Goal: Feedback & Contribution: Submit feedback/report problem

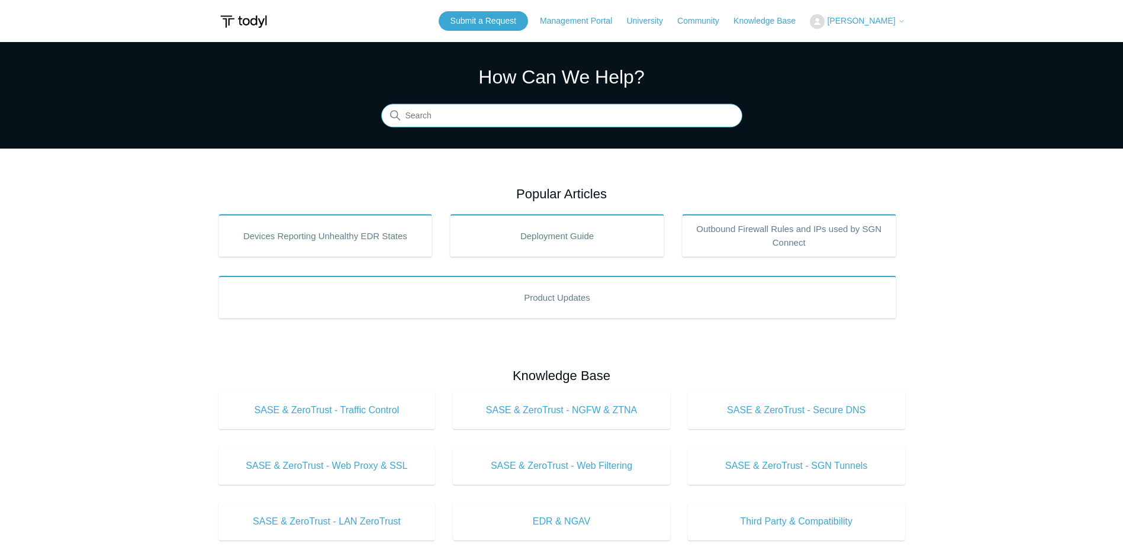
click at [502, 114] on input "Search" at bounding box center [561, 116] width 361 height 24
type input "uninstall sgn from deleted tenant"
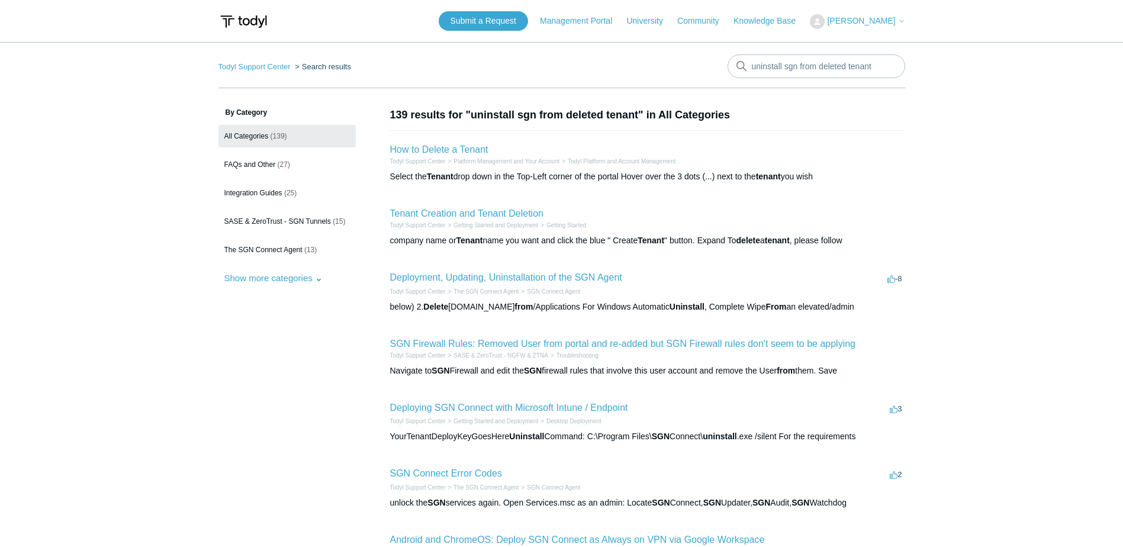
scroll to position [59, 0]
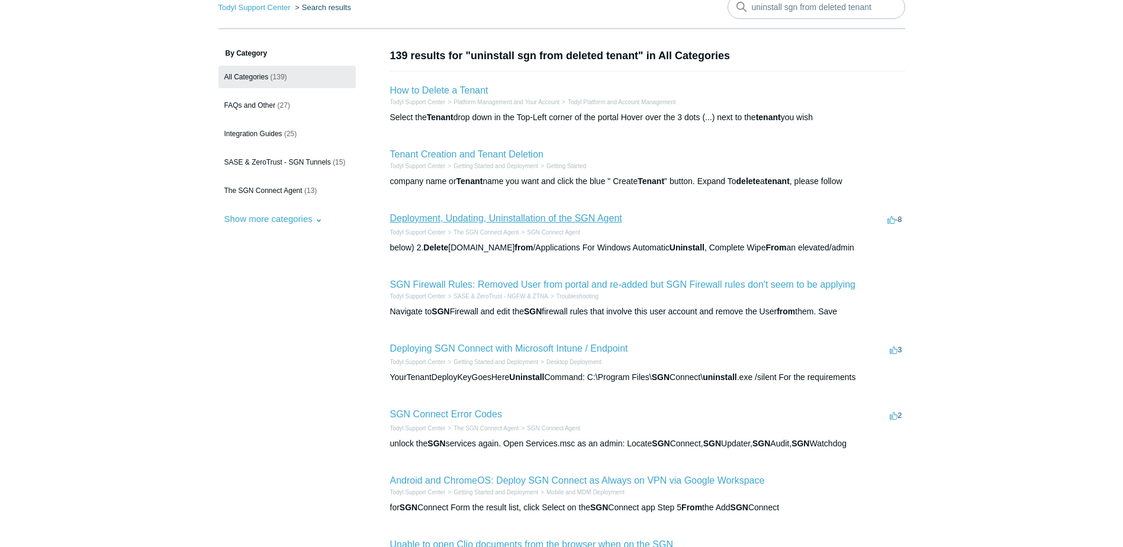
click at [474, 218] on link "Deployment, Updating, Uninstallation of the SGN Agent" at bounding box center [506, 218] width 232 height 10
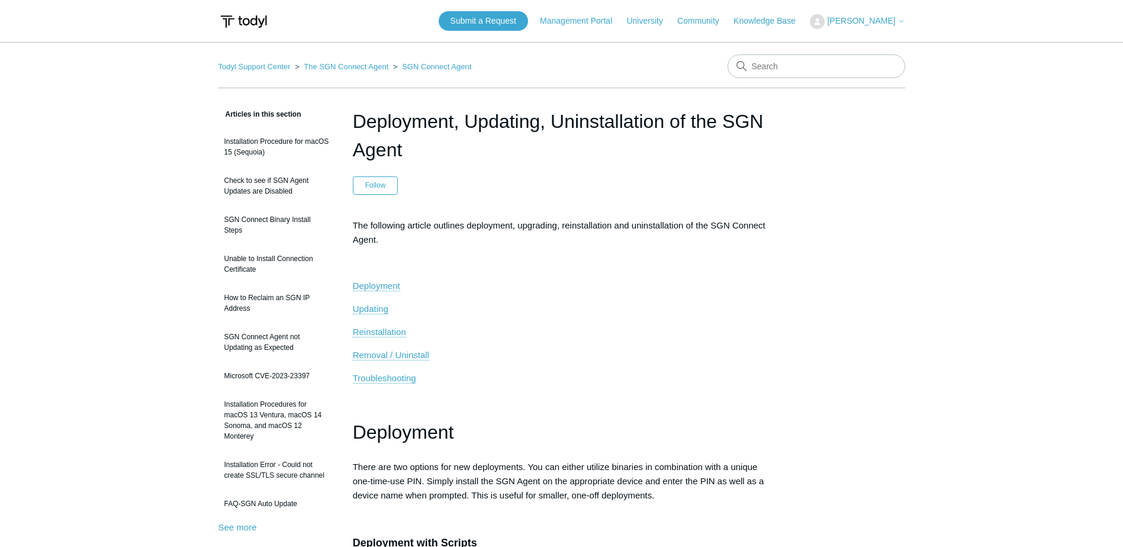
scroll to position [59, 0]
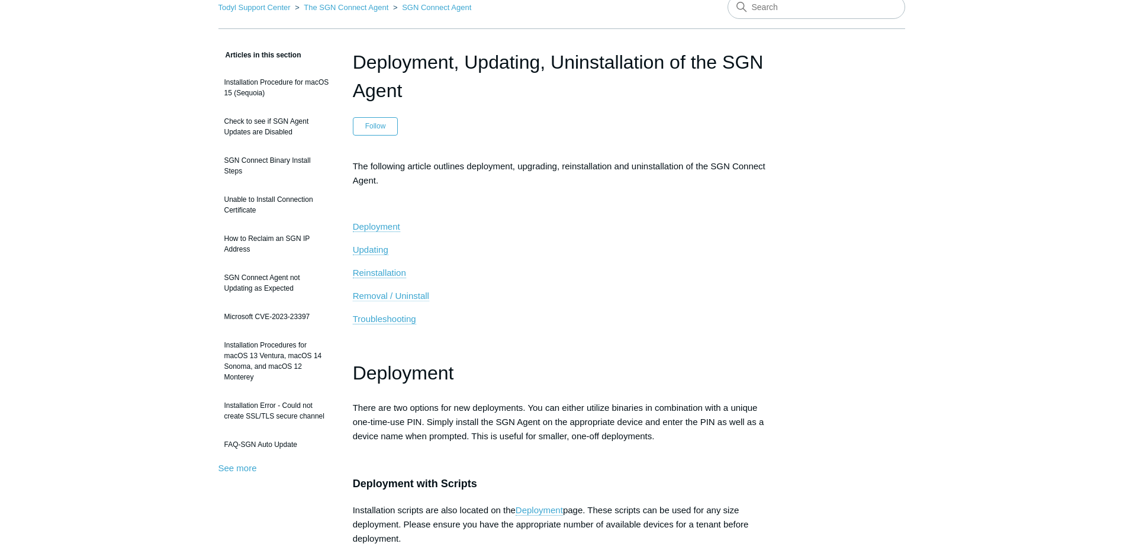
click at [396, 294] on span "Removal / Uninstall" at bounding box center [391, 296] width 76 height 10
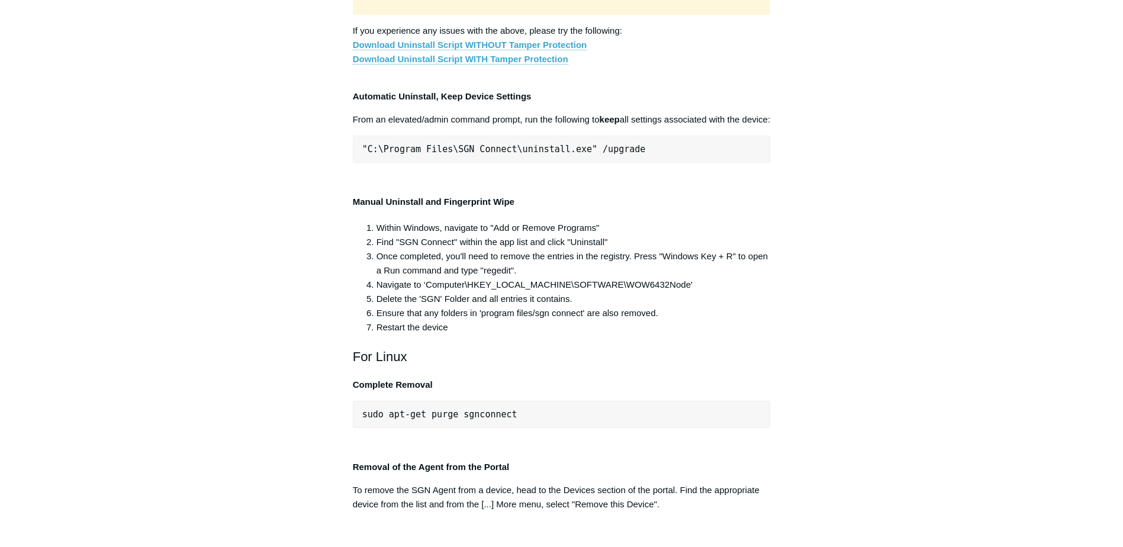
scroll to position [2303, 0]
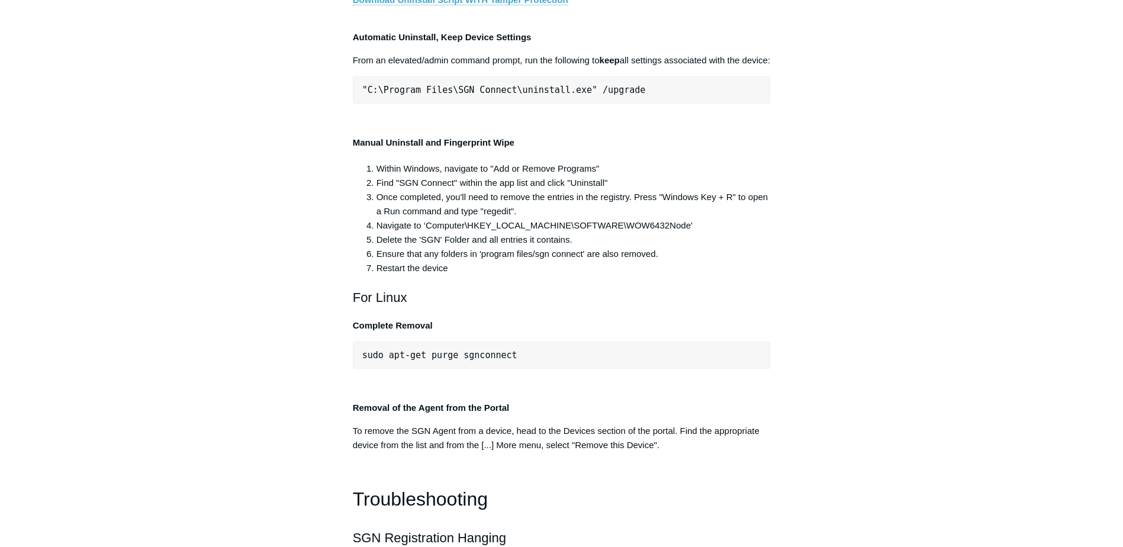
drag, startPoint x: 582, startPoint y: 253, endPoint x: 365, endPoint y: 245, distance: 217.5
drag, startPoint x: 365, startPoint y: 245, endPoint x: 391, endPoint y: 244, distance: 26.1
copy span ""C:\Program Files\SGN Connect\uninstall.exe""
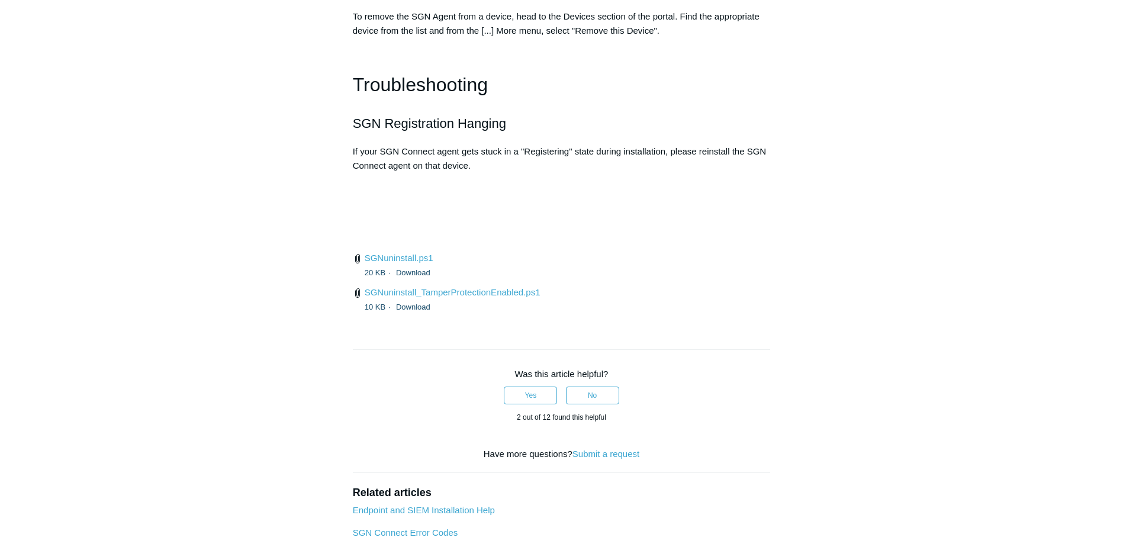
scroll to position [2896, 0]
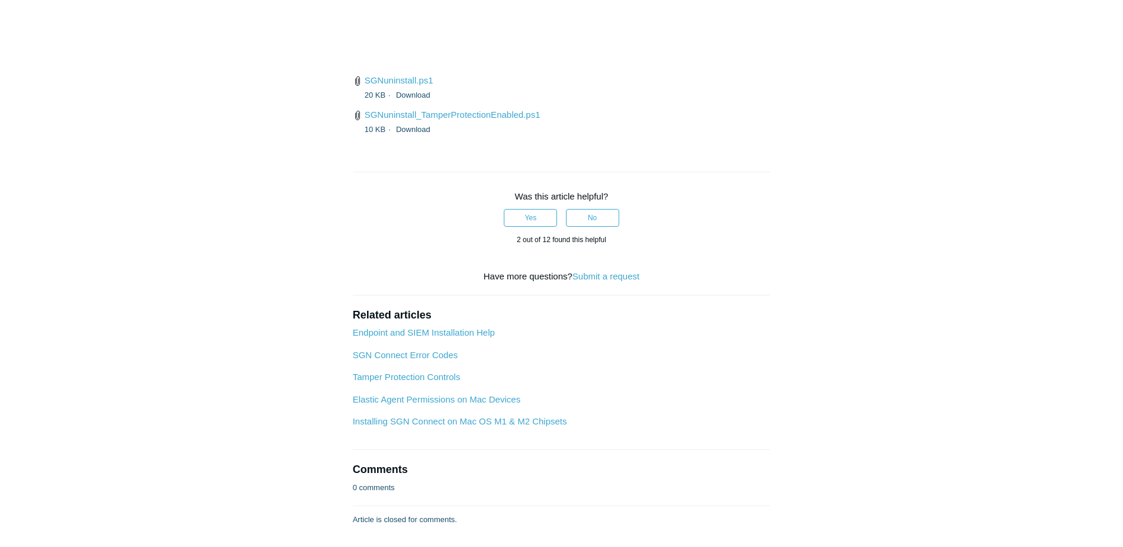
drag, startPoint x: 507, startPoint y: 234, endPoint x: 362, endPoint y: 234, distance: 145.1
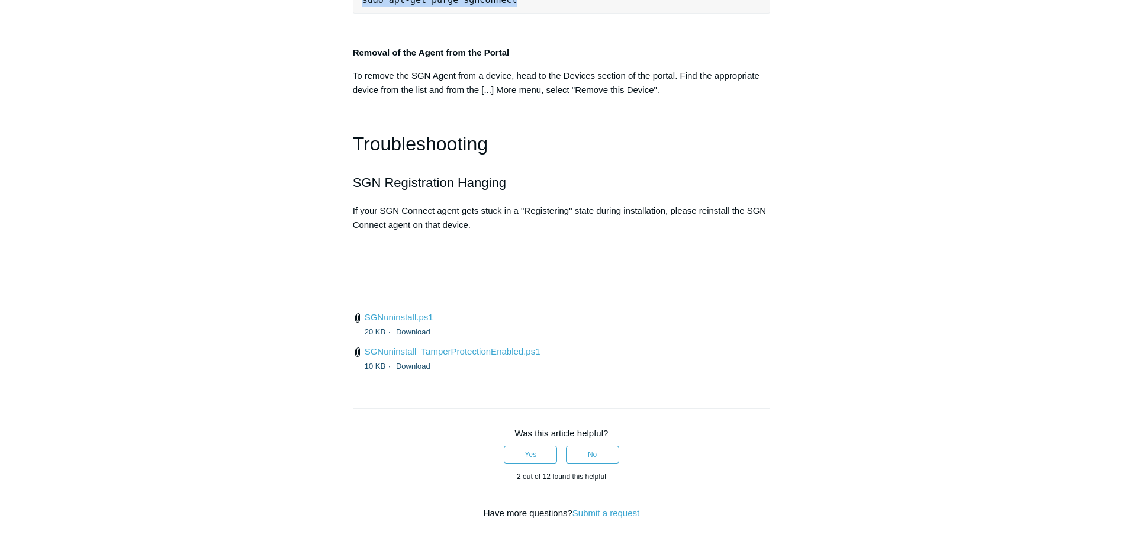
scroll to position [2540, 0]
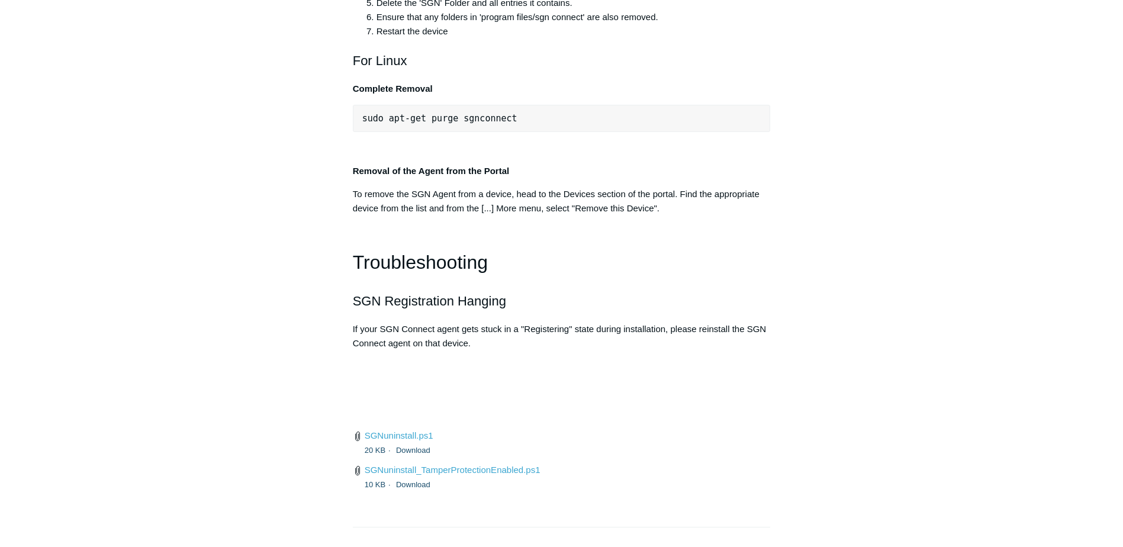
drag, startPoint x: 627, startPoint y: 326, endPoint x: 364, endPoint y: 321, distance: 263.5
drag, startPoint x: 364, startPoint y: 321, endPoint x: 378, endPoint y: 320, distance: 14.2
copy span ""C:\Program Files\SGN Connect\uninstall.exe" /upgrade"
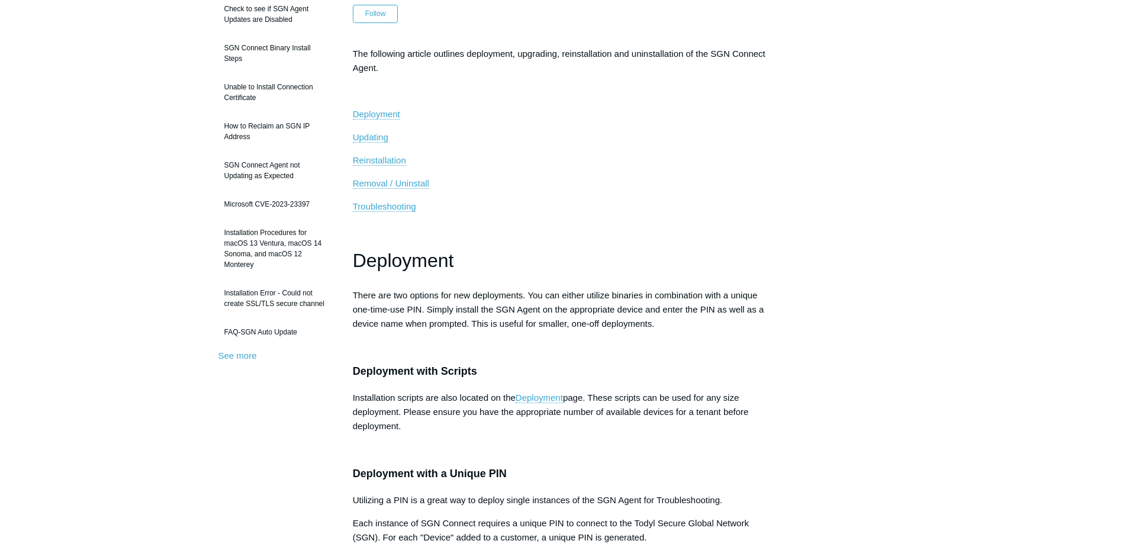
scroll to position [0, 0]
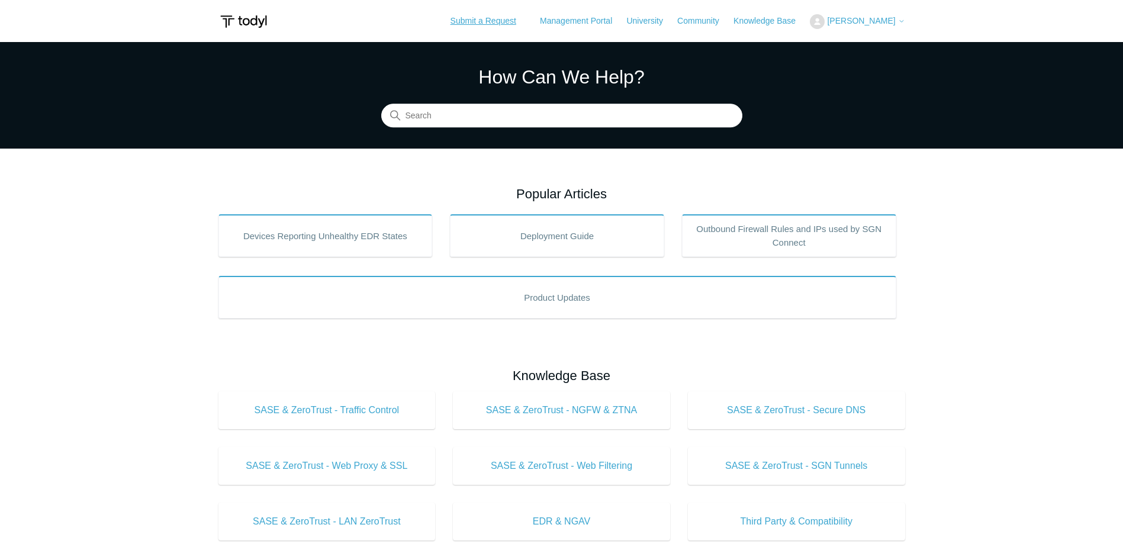
drag, startPoint x: 490, startPoint y: 19, endPoint x: 542, endPoint y: 89, distance: 87.5
click at [490, 19] on link "Submit a Request" at bounding box center [483, 21] width 89 height 20
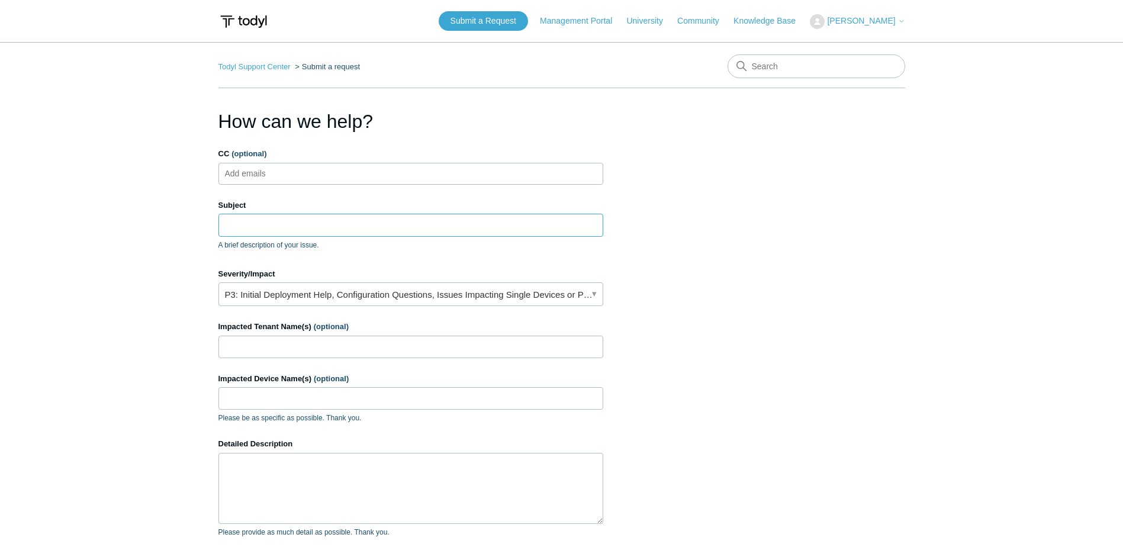
click at [341, 228] on input "Subject" at bounding box center [410, 225] width 385 height 23
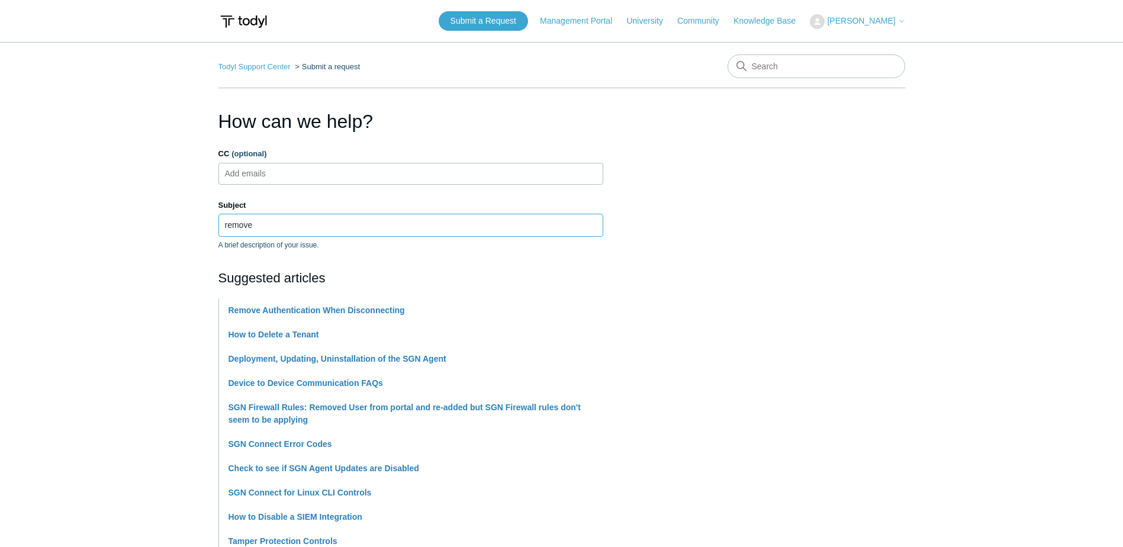
type input "Remove an agent that is no longer in the portal"
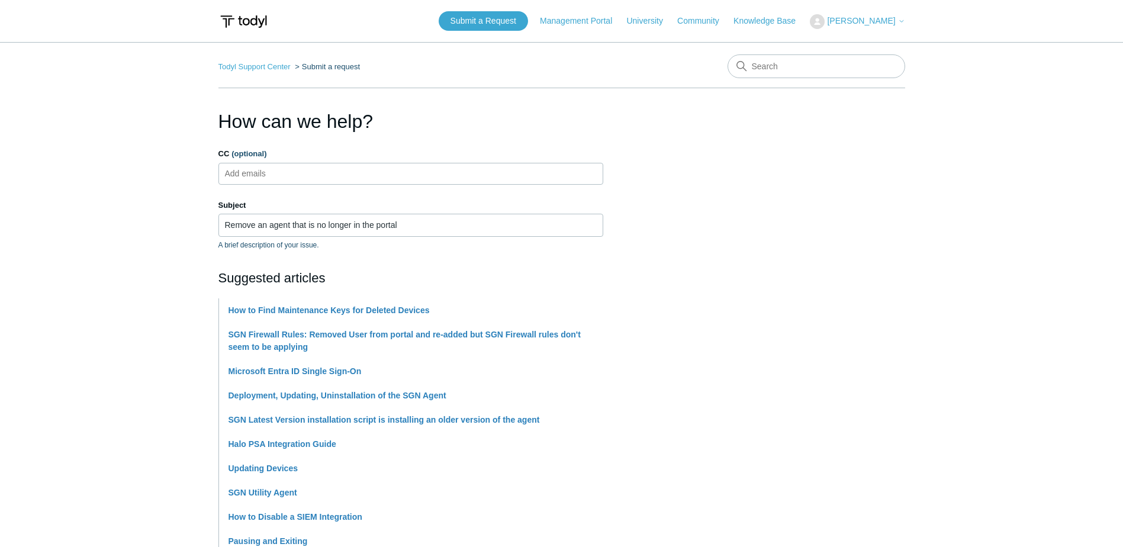
scroll to position [59, 0]
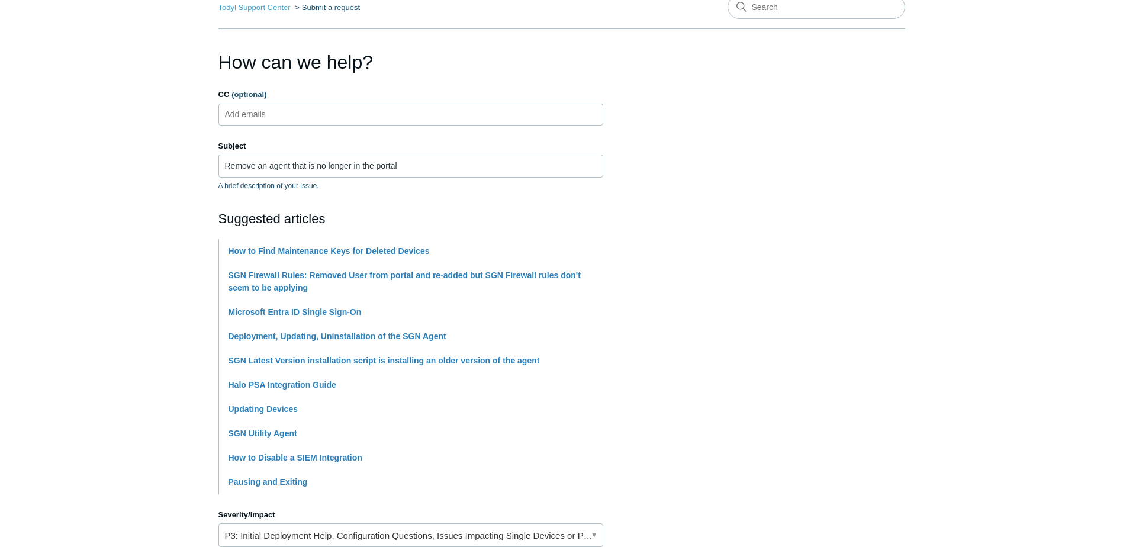
drag, startPoint x: 322, startPoint y: 247, endPoint x: 339, endPoint y: 246, distance: 17.8
click at [322, 247] on link "How to Find Maintenance Keys for Deleted Devices" at bounding box center [329, 250] width 201 height 9
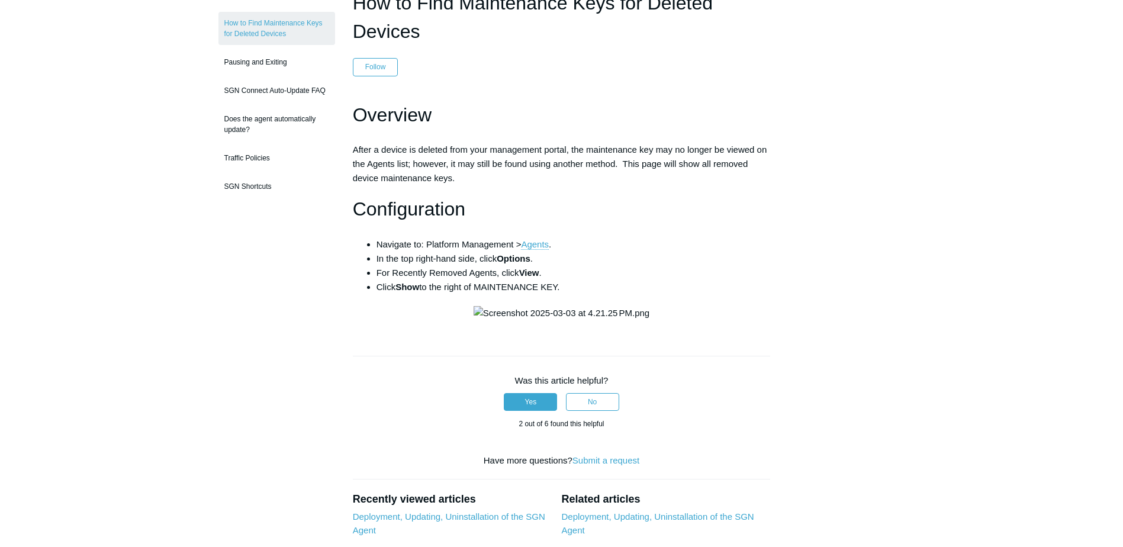
scroll to position [414, 0]
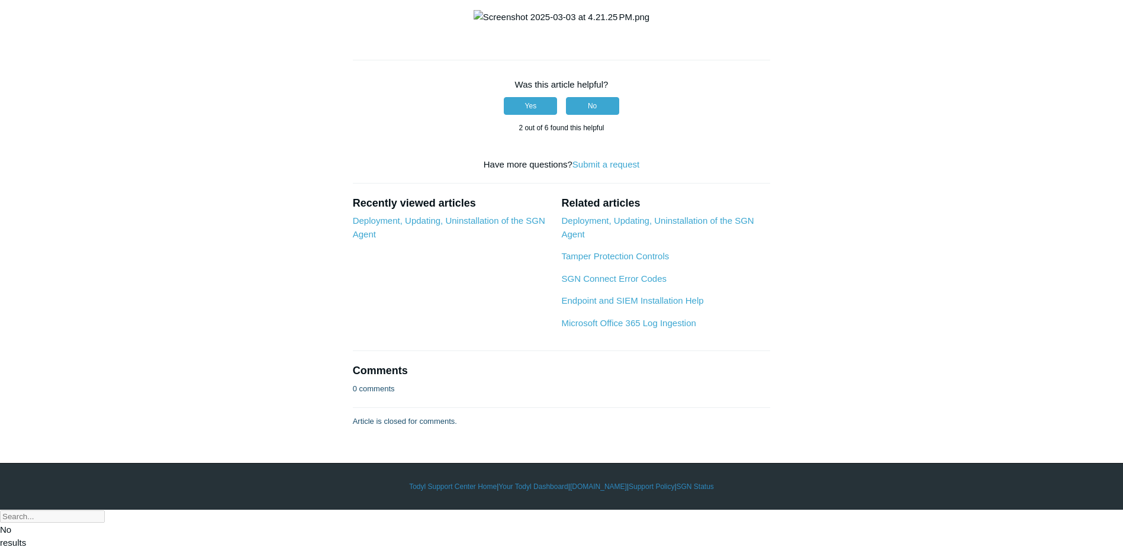
click at [600, 115] on button "No" at bounding box center [592, 106] width 53 height 18
click at [608, 169] on link "Submit a request" at bounding box center [606, 164] width 67 height 10
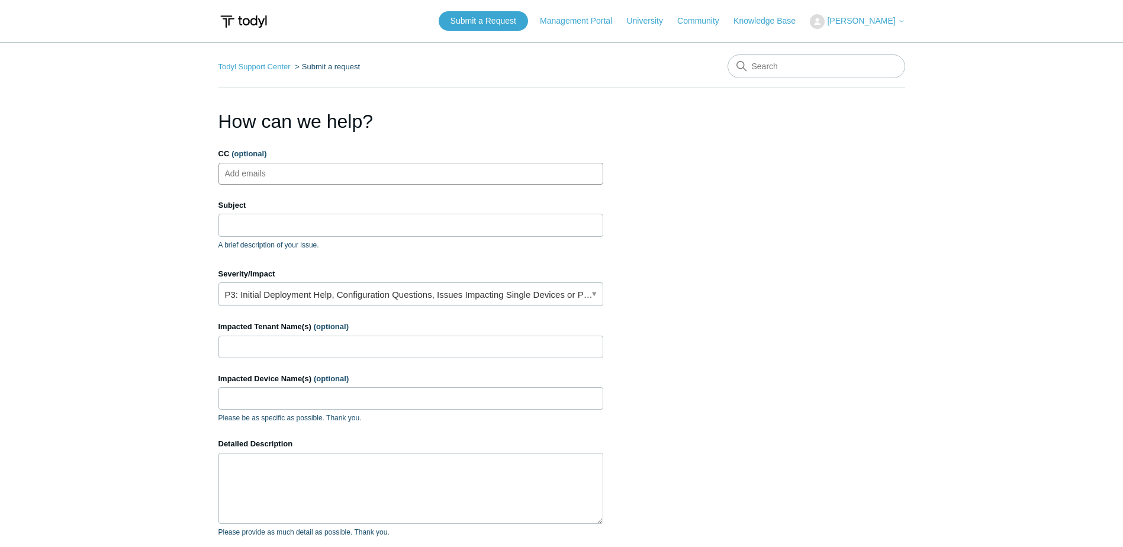
click at [311, 172] on ul "Add emails" at bounding box center [410, 174] width 385 height 22
click at [295, 221] on input "Subject" at bounding box center [410, 225] width 385 height 23
type input "Remove an agent that is no longer in the portal"
type input "eCLIPSE Netwrok Solutions"
type input "all devices"
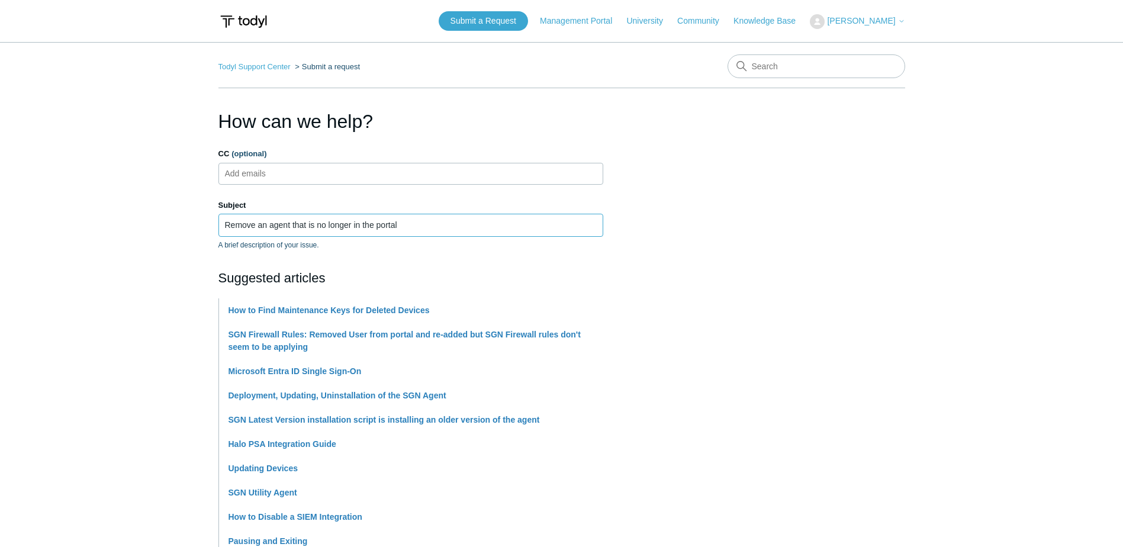
click at [417, 229] on input "Remove an agent that is no longer in the portal" at bounding box center [410, 225] width 385 height 23
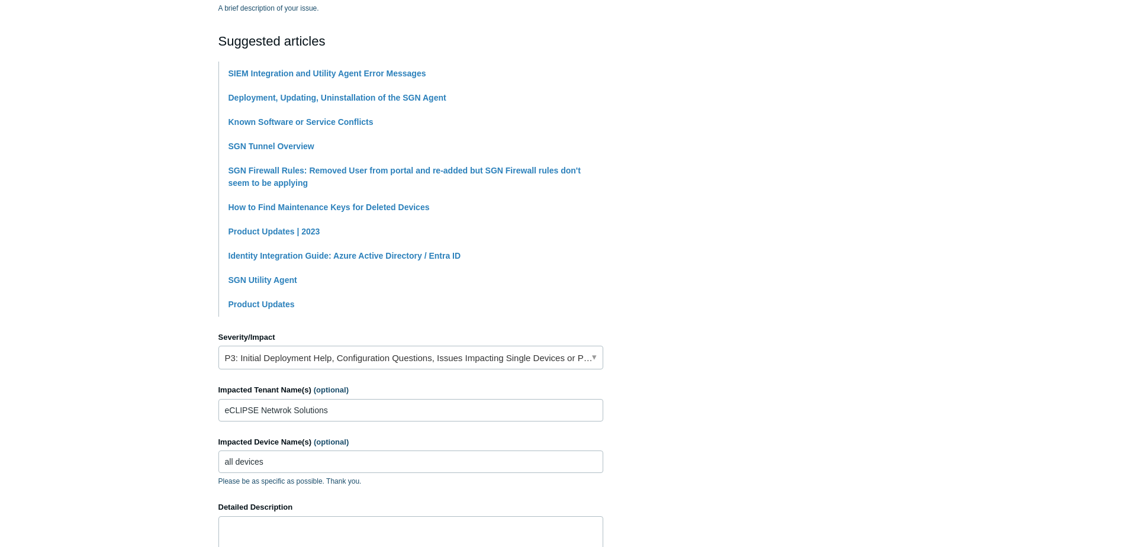
scroll to position [355, 0]
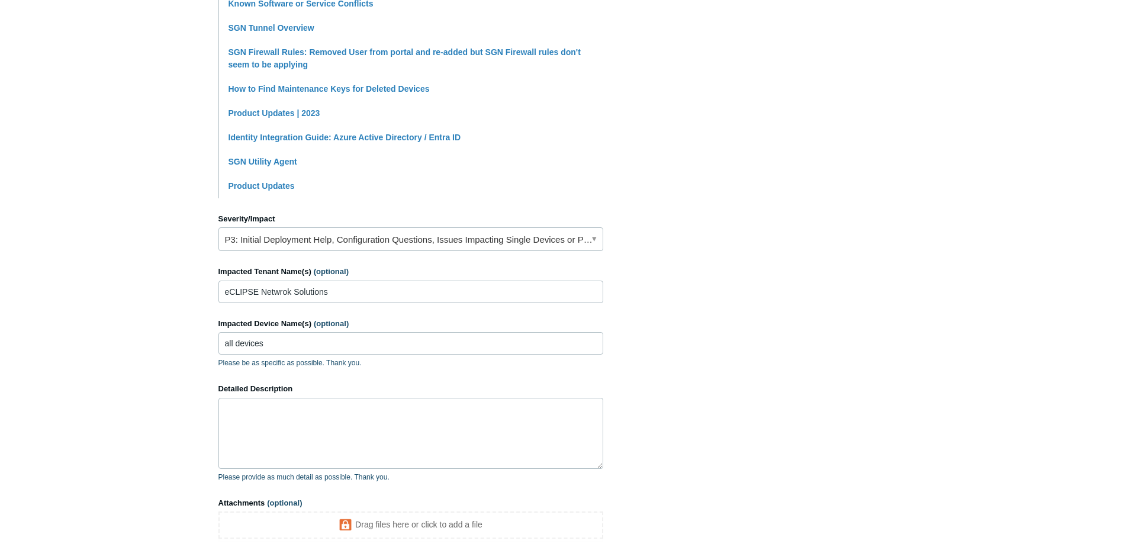
type input "Remove an agent that is no longer in the portal and the Tenant has also been de…"
click at [305, 343] on input "all devices" at bounding box center [410, 343] width 385 height 23
drag, startPoint x: 305, startPoint y: 343, endPoint x: 234, endPoint y: 343, distance: 71.1
click at [234, 343] on input "all devices" at bounding box center [410, 343] width 385 height 23
type input "a"
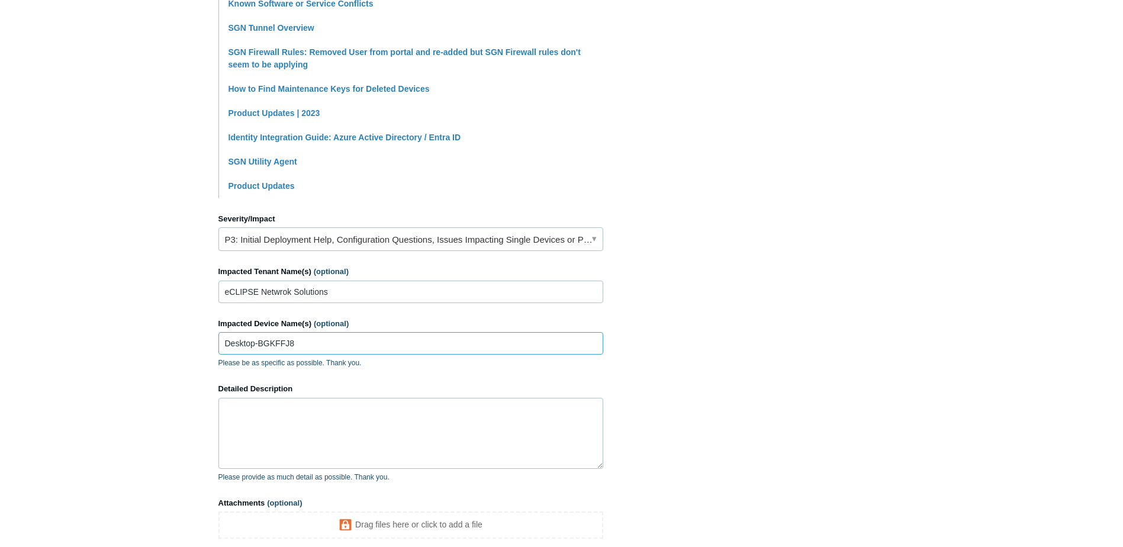
type input "Desktop-BGKFFJ8"
click at [321, 422] on textarea "Detailed Description" at bounding box center [410, 433] width 385 height 71
click at [280, 292] on input "eCLIPSE Netwrok Solutions" at bounding box center [410, 292] width 385 height 23
type input "eCLIPSE Network Solutions"
click at [318, 413] on textarea "Detailed Description" at bounding box center [410, 433] width 385 height 71
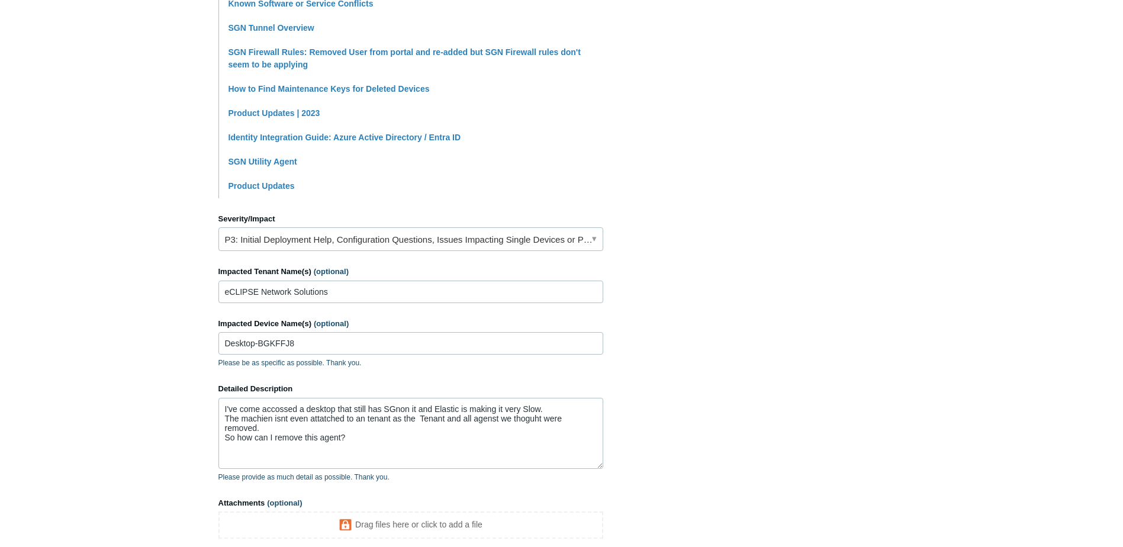
drag, startPoint x: 274, startPoint y: 397, endPoint x: 747, endPoint y: 324, distance: 479.3
click at [875, 271] on section "How can we help? CC (optional) Add emails Subject Remove an agent that is no lo…" at bounding box center [561, 167] width 687 height 831
click at [393, 400] on textarea "I've come accossed a desktop that still has SGnon it and Elastic is making it v…" at bounding box center [410, 433] width 385 height 71
click at [400, 398] on textarea "I've come accossed a desktop that still has SGNo n it and Elastic is making it …" at bounding box center [410, 433] width 385 height 71
click at [364, 419] on textarea "I've come accossed a desktop that still has SGN on it and Elastic is making it …" at bounding box center [410, 433] width 385 height 71
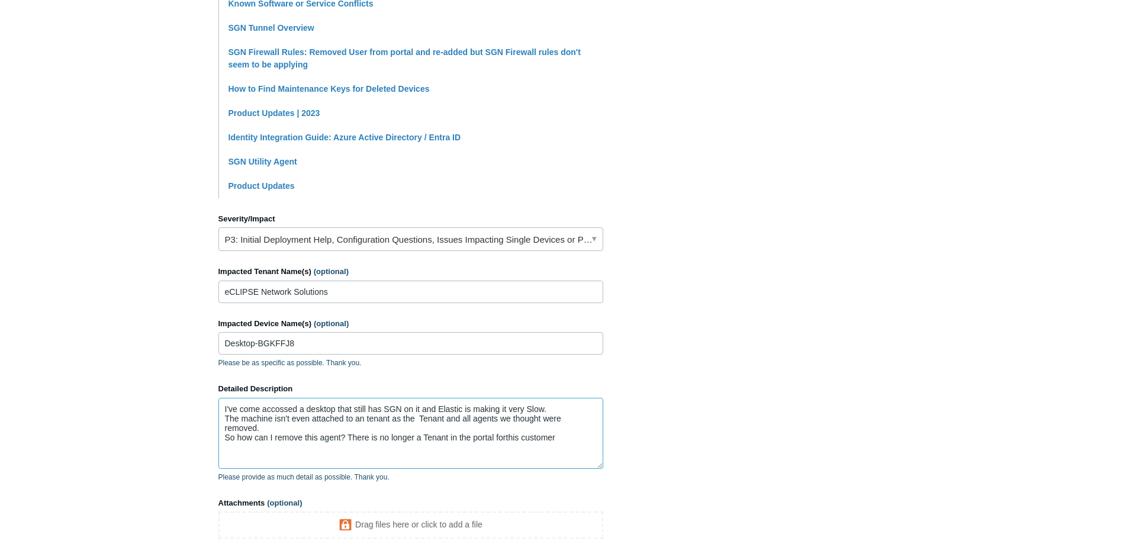
drag, startPoint x: 505, startPoint y: 417, endPoint x: 512, endPoint y: 422, distance: 8.2
click at [505, 417] on textarea "I've come accossed a desktop that still has SGN on it and Elastic is making it …" at bounding box center [410, 433] width 385 height 71
drag, startPoint x: 558, startPoint y: 416, endPoint x: 608, endPoint y: 457, distance: 64.4
click at [558, 416] on textarea "I've come accossed a desktop that still has SGN on it and Elastic is making it …" at bounding box center [410, 433] width 385 height 71
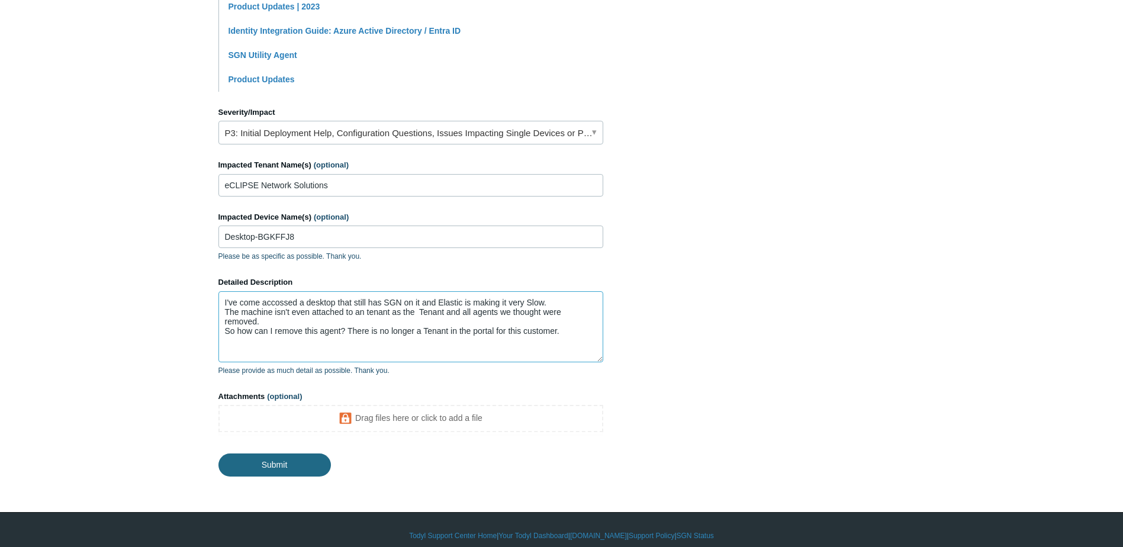
type textarea "I've come accossed a desktop that still has SGN on it and Elastic is making it …"
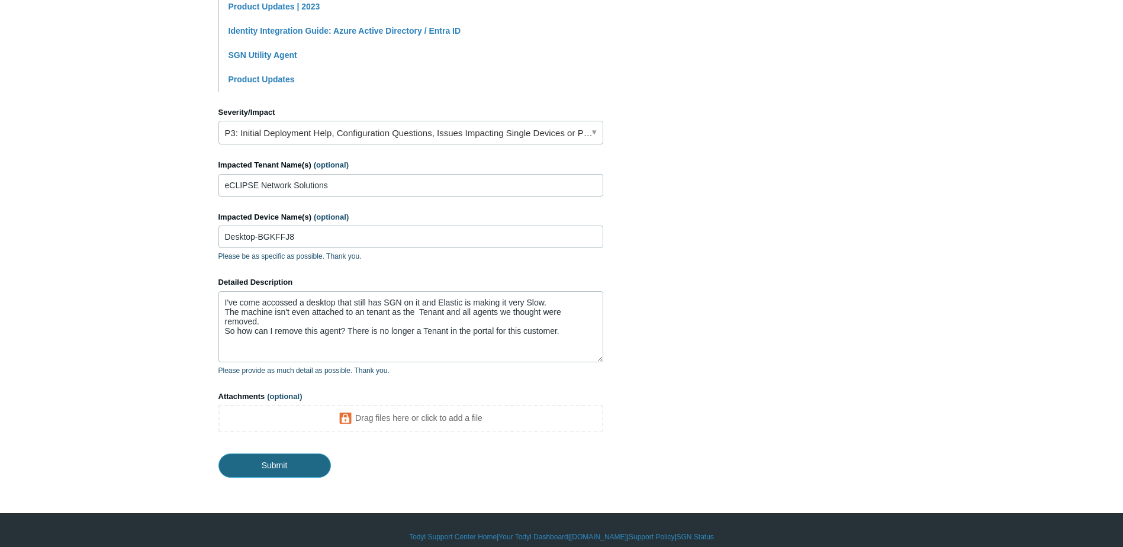
click at [272, 454] on input "Submit" at bounding box center [274, 466] width 113 height 24
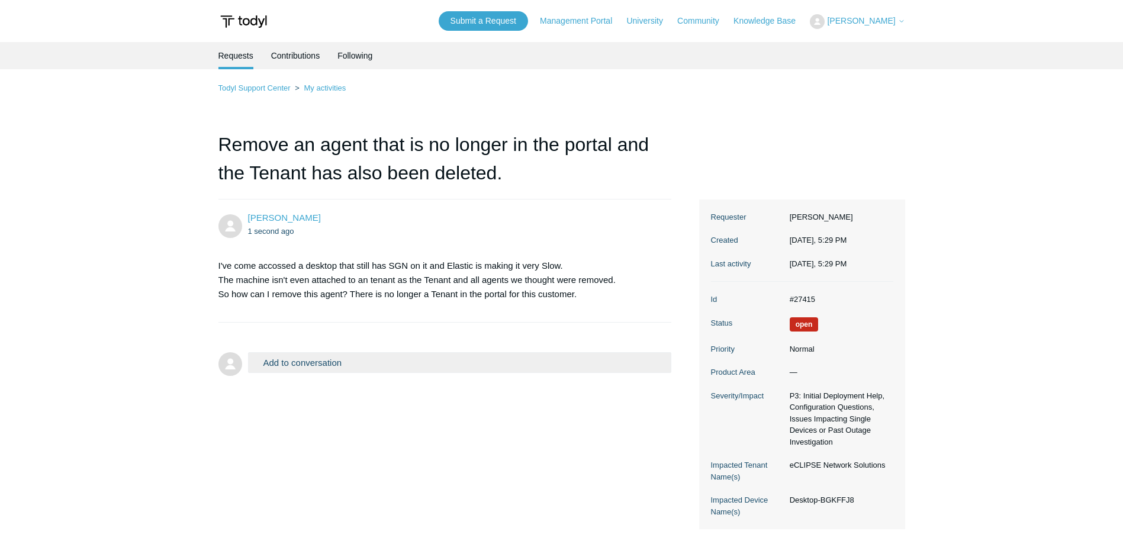
scroll to position [59, 0]
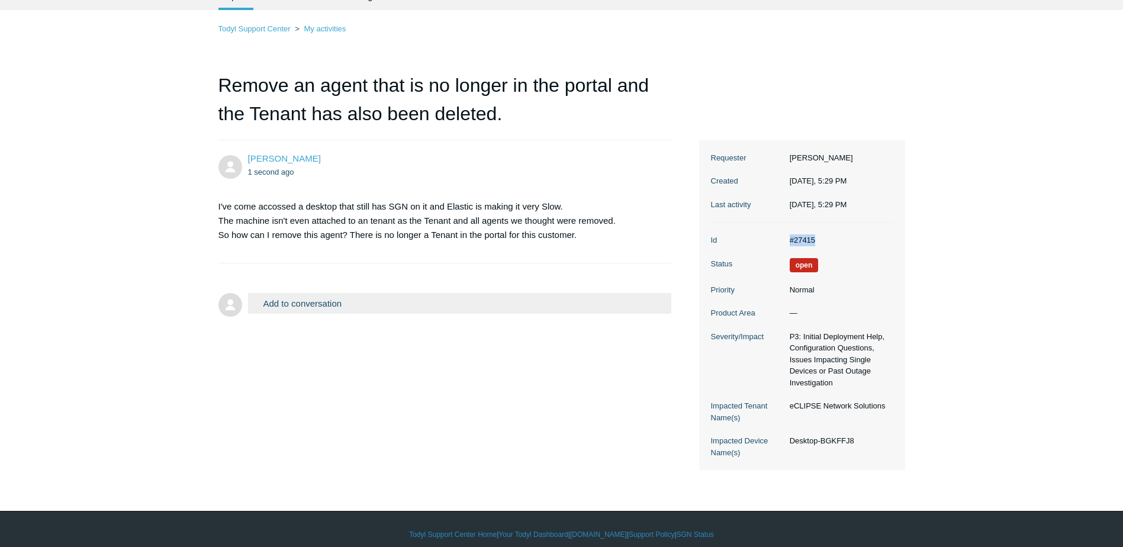
drag, startPoint x: 822, startPoint y: 242, endPoint x: 784, endPoint y: 243, distance: 37.9
click at [784, 243] on dd "#27415" at bounding box center [839, 240] width 110 height 12
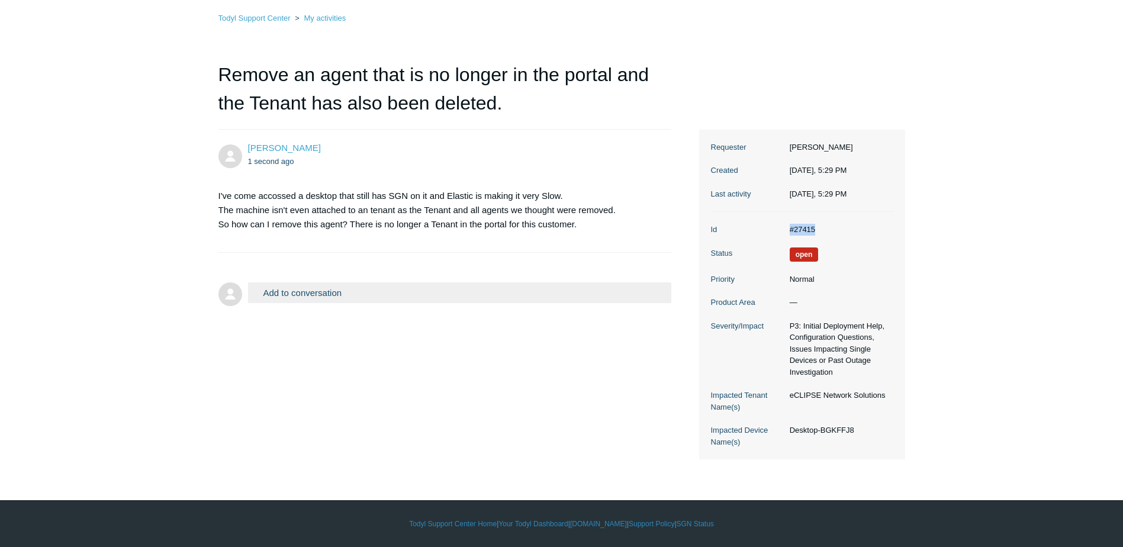
scroll to position [0, 0]
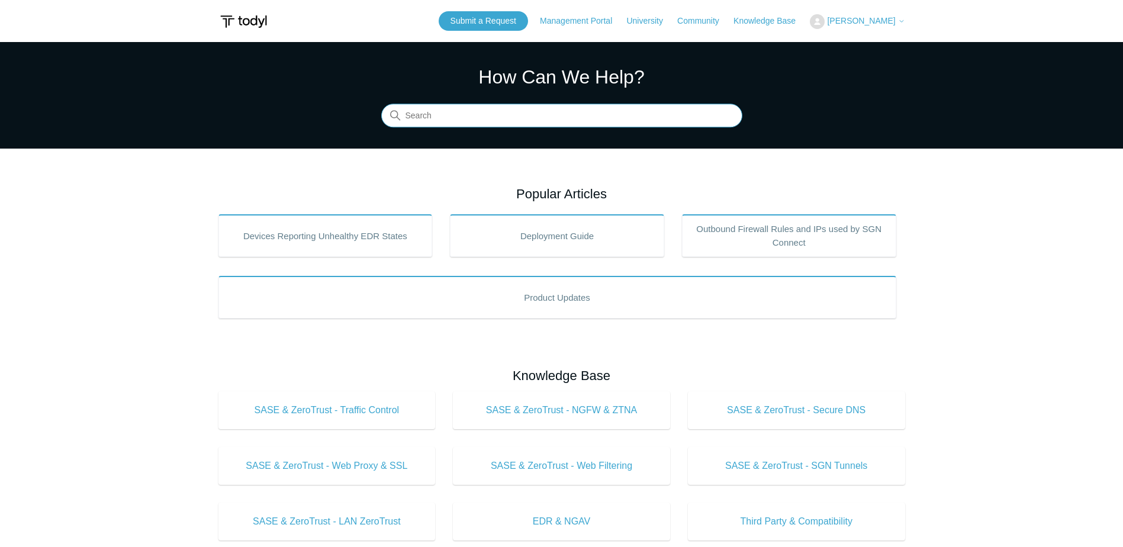
click at [432, 117] on input "Search" at bounding box center [561, 116] width 361 height 24
type input "deleted tenant"
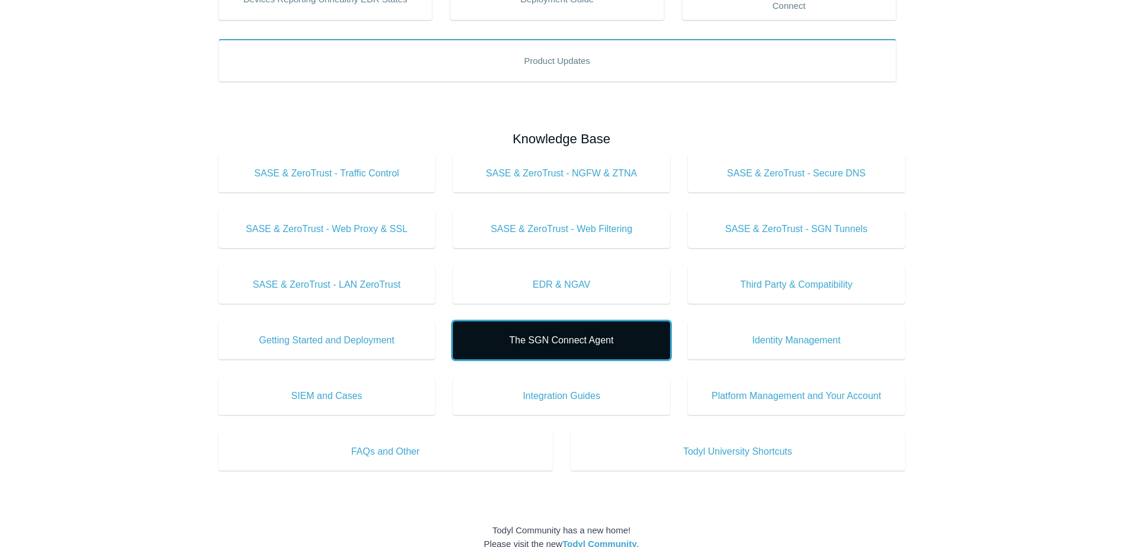
click at [567, 336] on span "The SGN Connect Agent" at bounding box center [562, 340] width 182 height 14
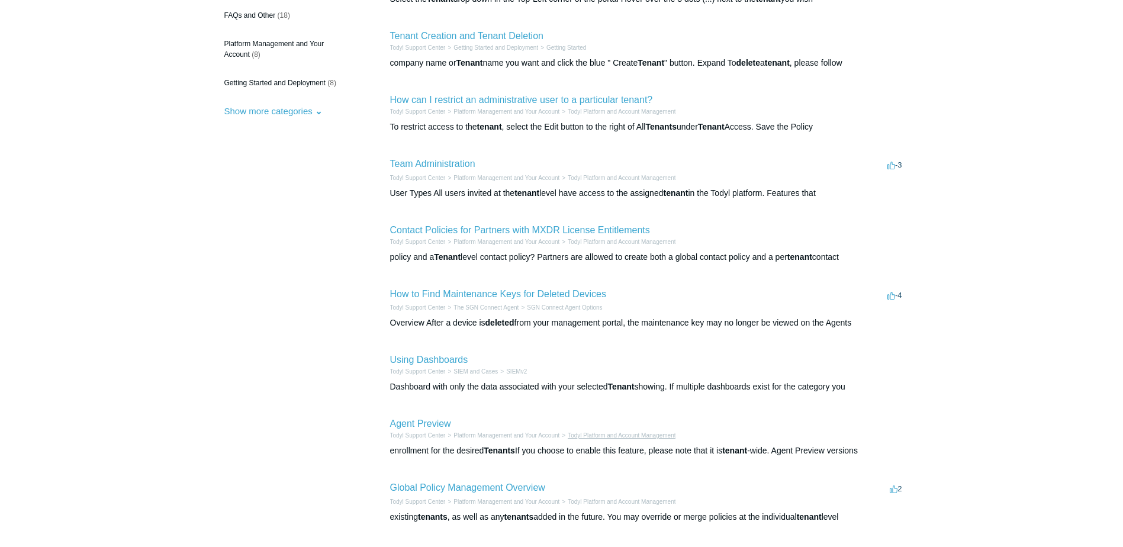
scroll to position [237, 0]
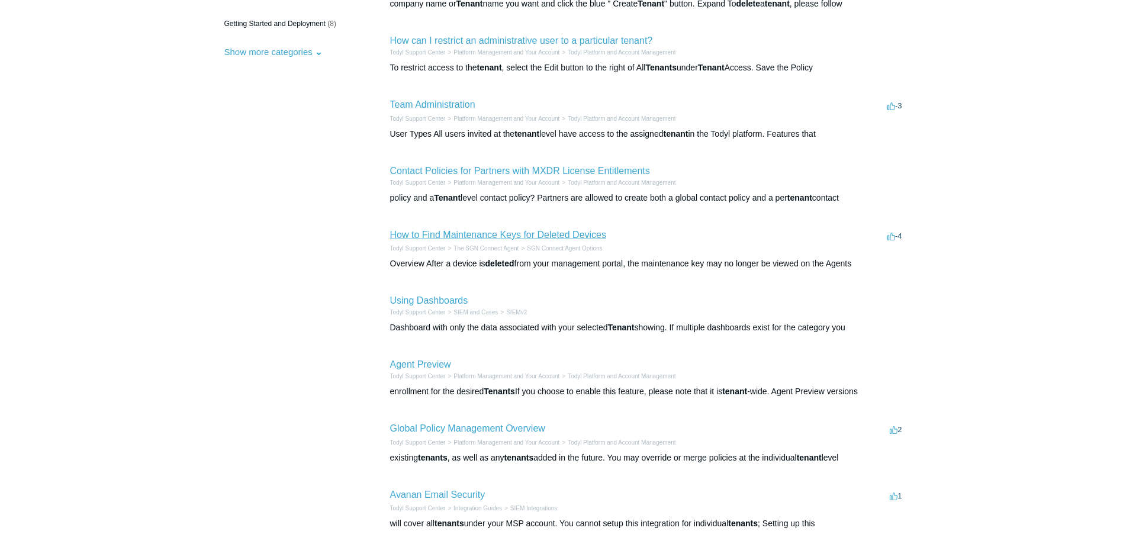
click at [473, 236] on link "How to Find Maintenance Keys for Deleted Devices" at bounding box center [498, 235] width 217 height 10
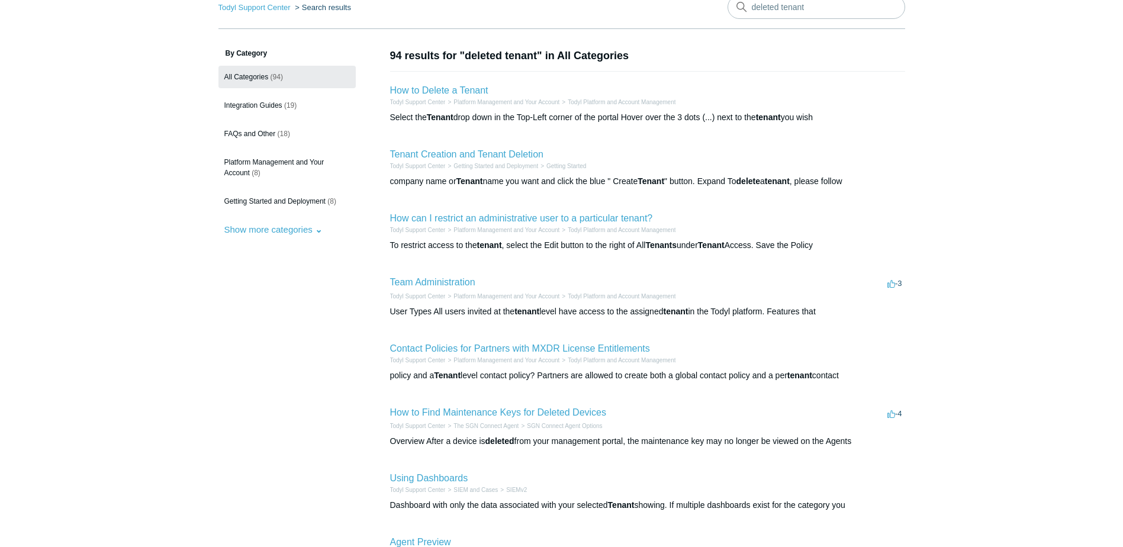
scroll to position [0, 0]
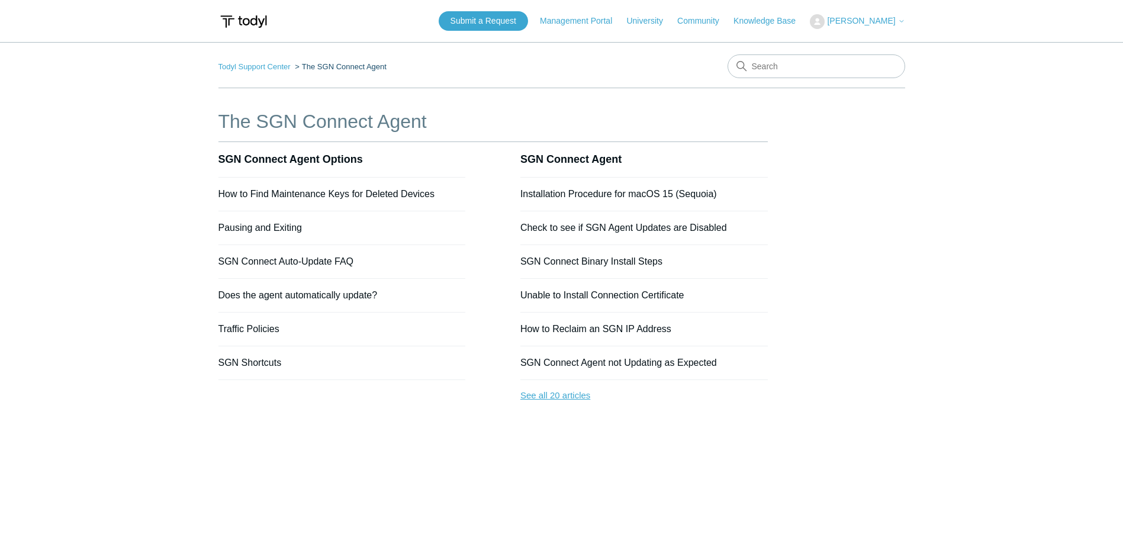
click at [561, 393] on link "See all 20 articles" at bounding box center [644, 395] width 248 height 31
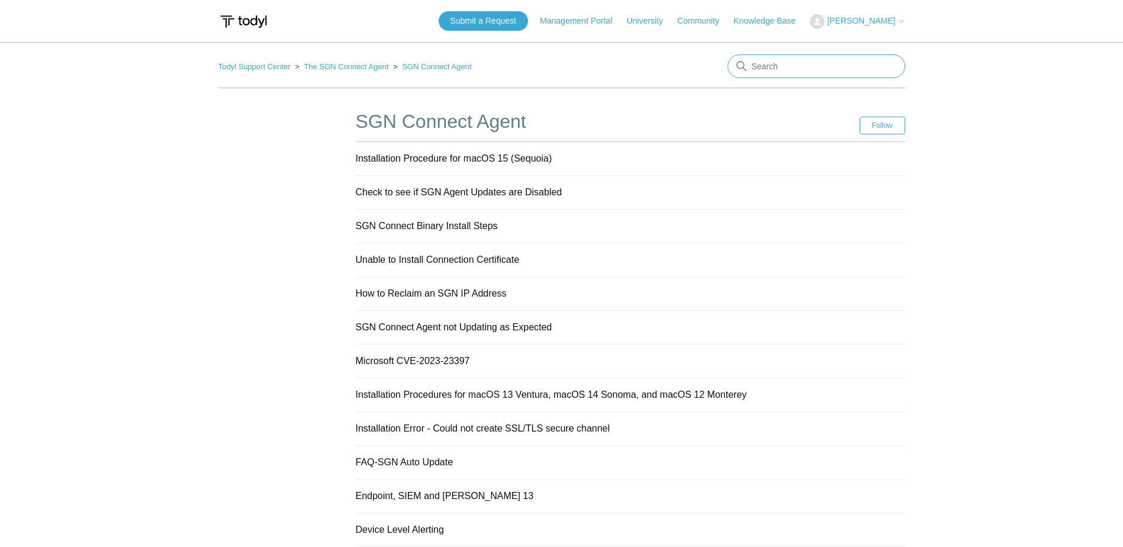
click at [785, 66] on input "Search" at bounding box center [817, 66] width 178 height 24
type input "Phone number"
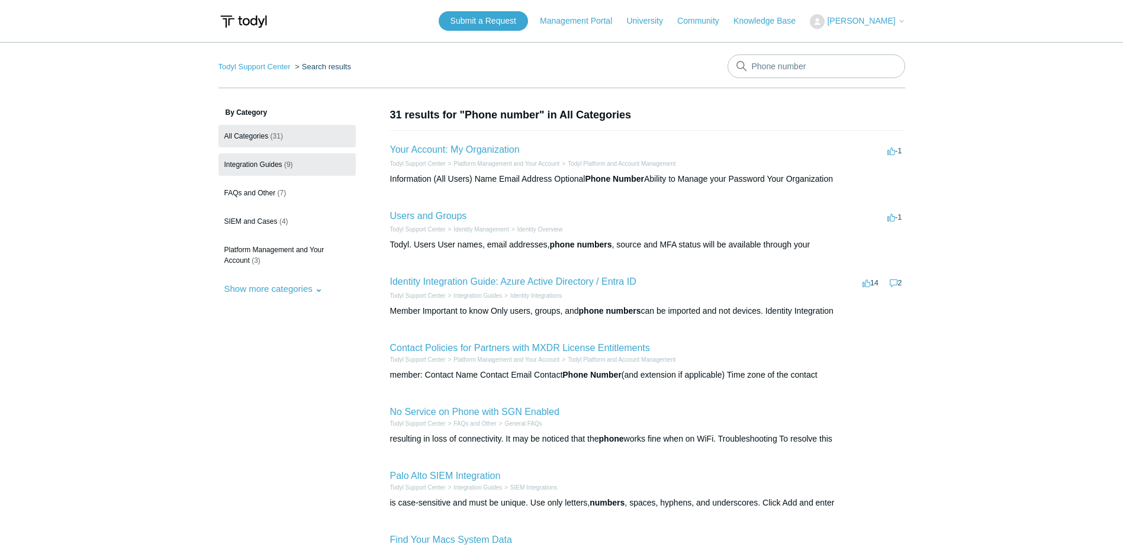
click at [258, 164] on span "Integration Guides" at bounding box center [253, 164] width 58 height 8
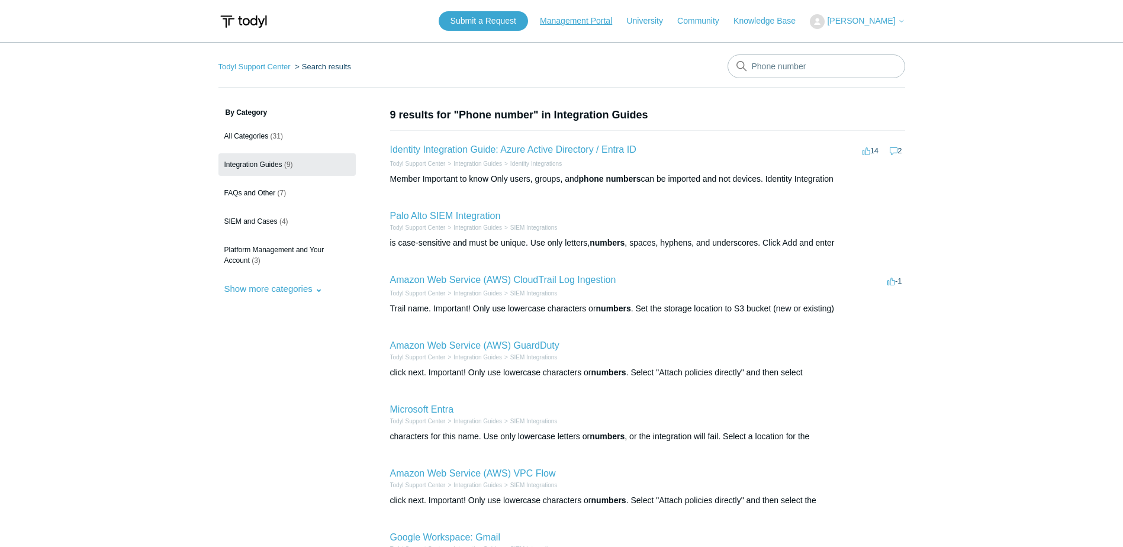
click at [616, 22] on link "Management Portal" at bounding box center [582, 21] width 84 height 12
